Goal: Submit feedback/report problem

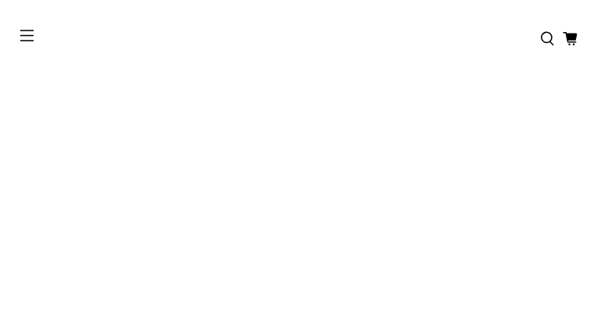
type input "*********"
type input "**********"
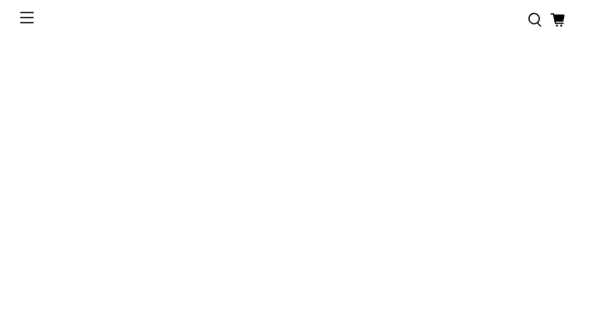
type input "**********"
